Goal: Check status: Check status

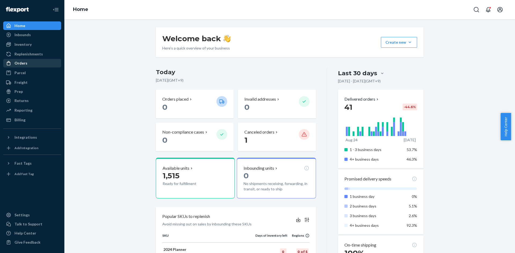
drag, startPoint x: 24, startPoint y: 62, endPoint x: 30, endPoint y: 62, distance: 5.9
click at [24, 62] on div "Orders" at bounding box center [20, 63] width 13 height 5
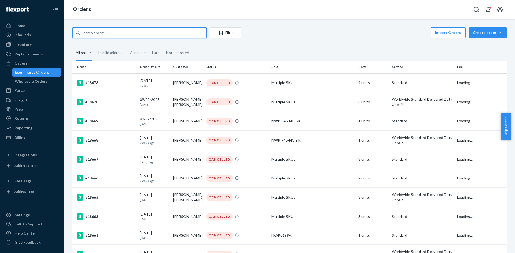
click at [97, 31] on input "text" at bounding box center [139, 32] width 134 height 11
paste input "18641"
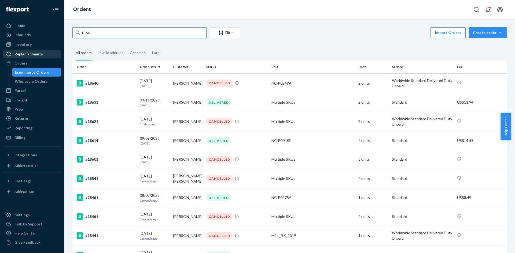
type input "18641"
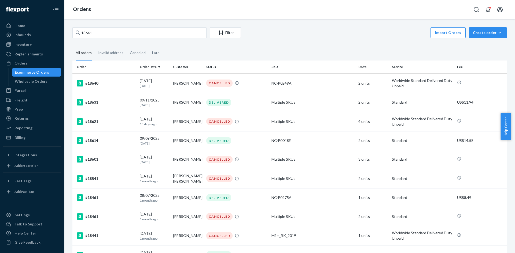
click at [313, 34] on div "Import Orders Create order Ecommerce order Removal order" at bounding box center [375, 33] width 263 height 12
click at [305, 31] on div "Import Orders Create order Ecommerce order Removal order" at bounding box center [375, 33] width 263 height 12
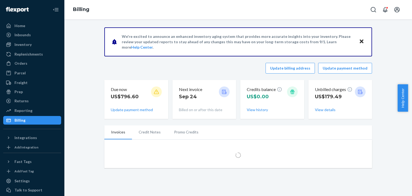
click at [121, 101] on div "US$796.60" at bounding box center [125, 98] width 28 height 10
click at [120, 111] on button "Update payment method" at bounding box center [132, 109] width 42 height 5
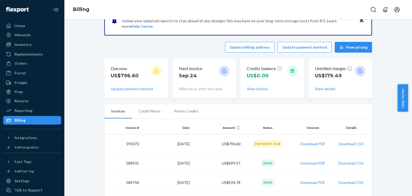
scroll to position [54, 0]
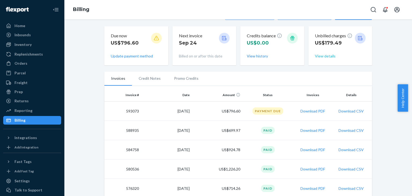
click at [329, 56] on button "View details" at bounding box center [325, 55] width 21 height 5
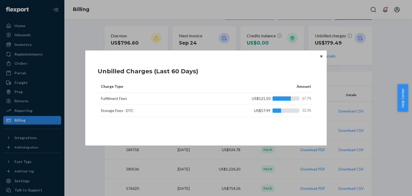
click at [323, 54] on button "Close" at bounding box center [321, 56] width 5 height 6
